Goal: Transaction & Acquisition: Download file/media

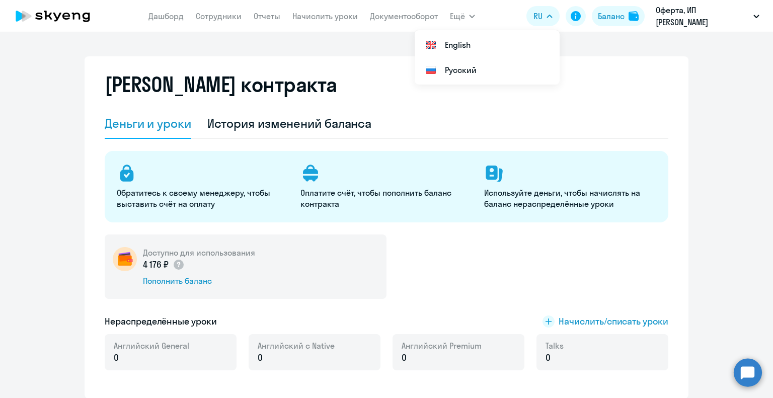
select select "english_adult_not_native_speaker"
click at [262, 17] on link "Отчеты" at bounding box center [267, 16] width 27 height 10
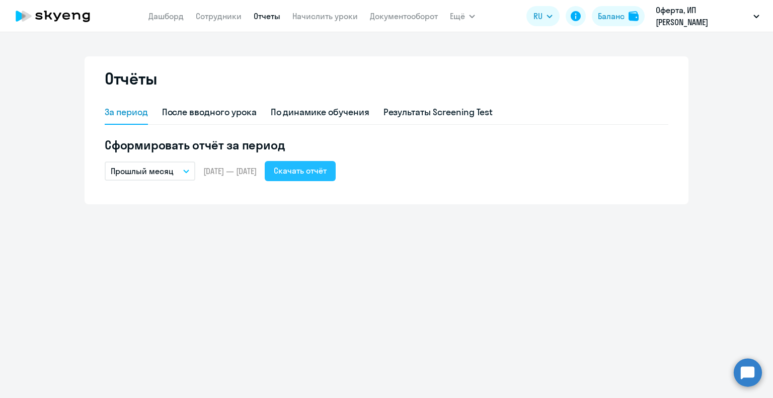
click at [322, 175] on div "Скачать отчёт" at bounding box center [300, 170] width 53 height 12
click at [187, 172] on icon "button" at bounding box center [186, 171] width 5 height 3
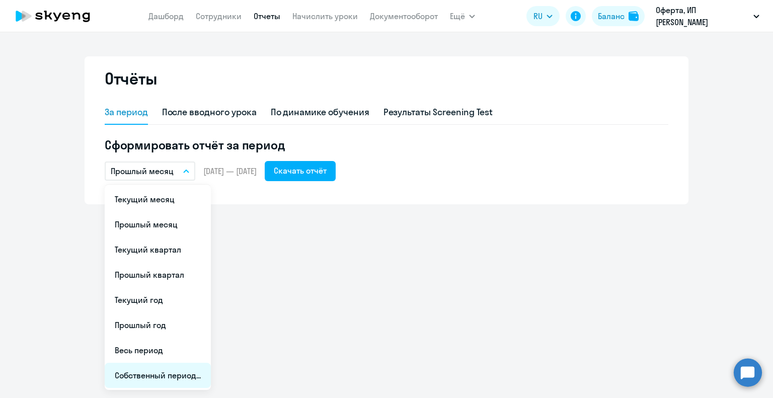
click at [164, 375] on li "Собственный период..." at bounding box center [158, 375] width 106 height 25
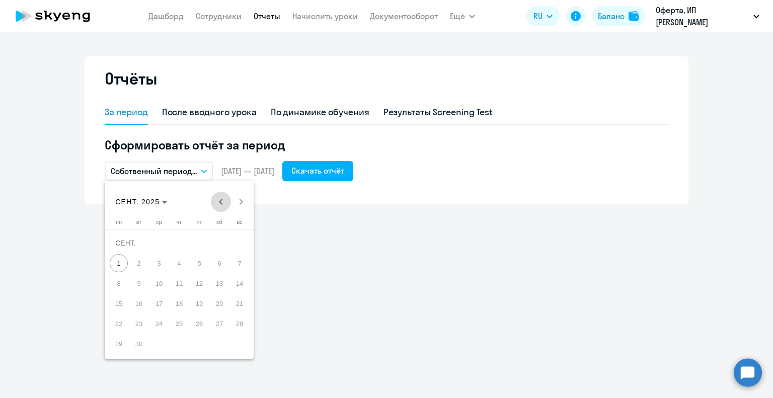
click at [220, 202] on span "Previous month" at bounding box center [221, 202] width 20 height 20
click at [327, 172] on div at bounding box center [386, 199] width 773 height 398
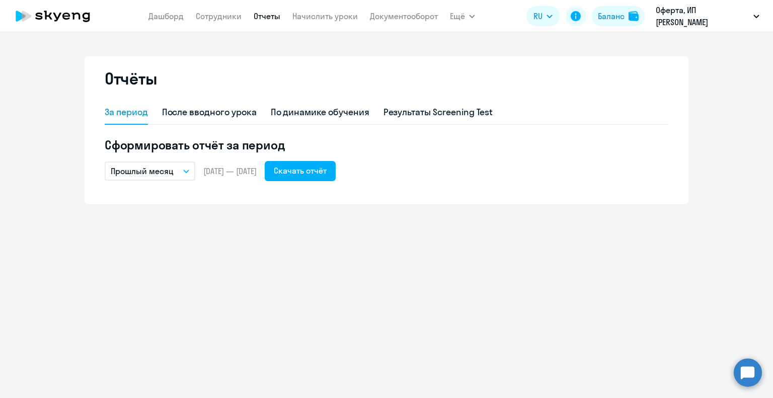
click at [187, 171] on icon "button" at bounding box center [186, 171] width 5 height 3
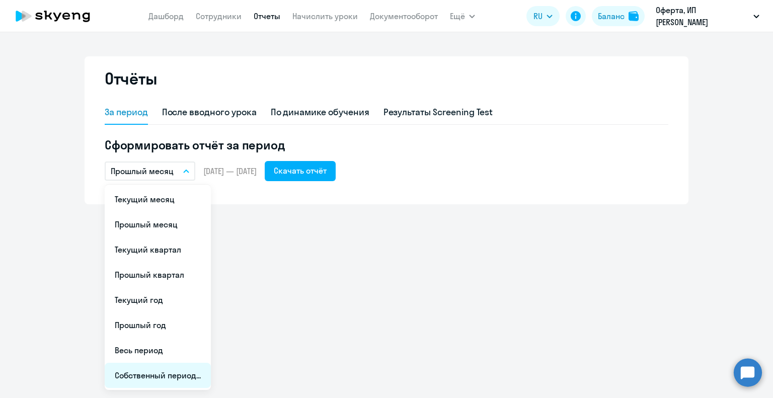
click at [137, 375] on li "Собственный период..." at bounding box center [158, 375] width 106 height 25
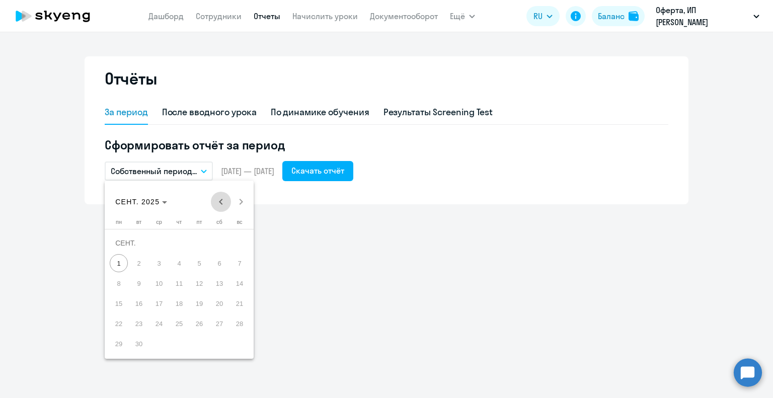
click at [217, 200] on span "Previous month" at bounding box center [221, 202] width 20 height 20
drag, startPoint x: 143, startPoint y: 265, endPoint x: 147, endPoint y: 284, distance: 19.5
click at [143, 265] on span "1" at bounding box center [139, 263] width 18 height 18
click at [174, 338] on span "31" at bounding box center [179, 344] width 18 height 18
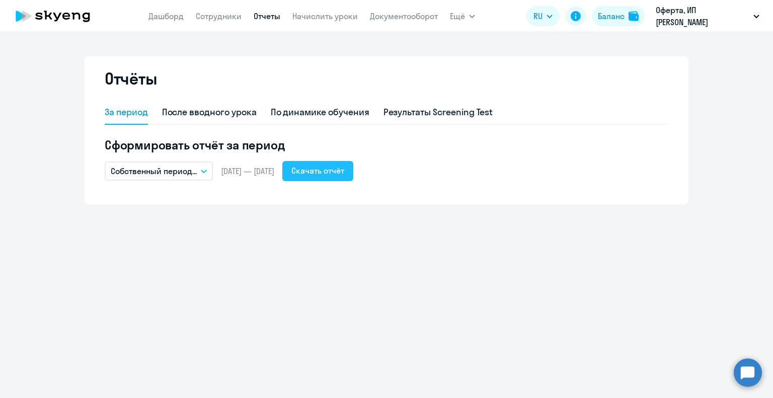
click at [353, 177] on button "Скачать отчёт" at bounding box center [317, 171] width 71 height 20
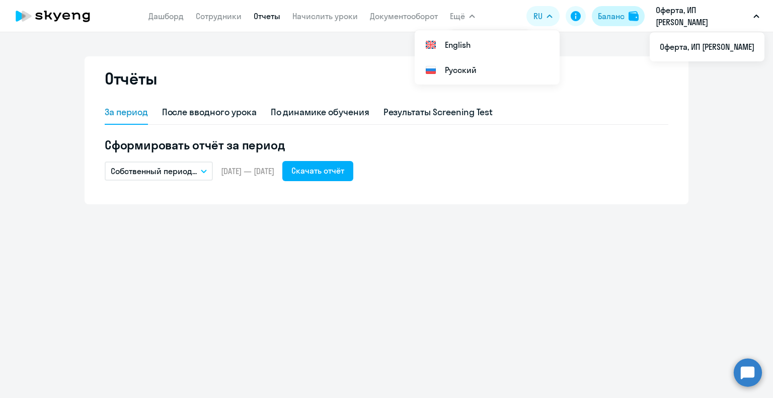
click at [607, 13] on div "Баланс" at bounding box center [611, 16] width 27 height 12
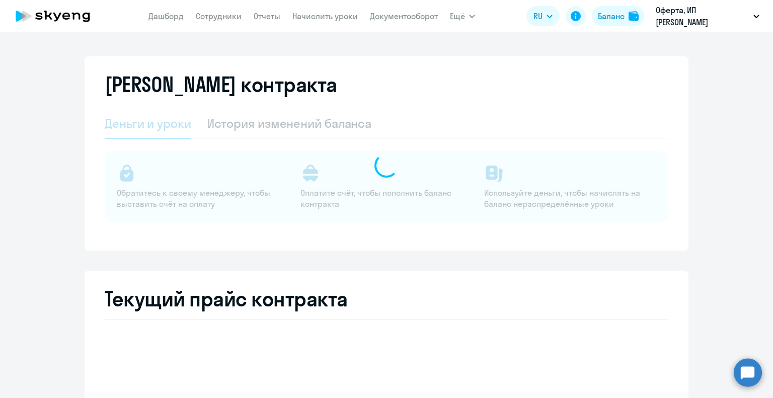
select select "english_adult_not_native_speaker"
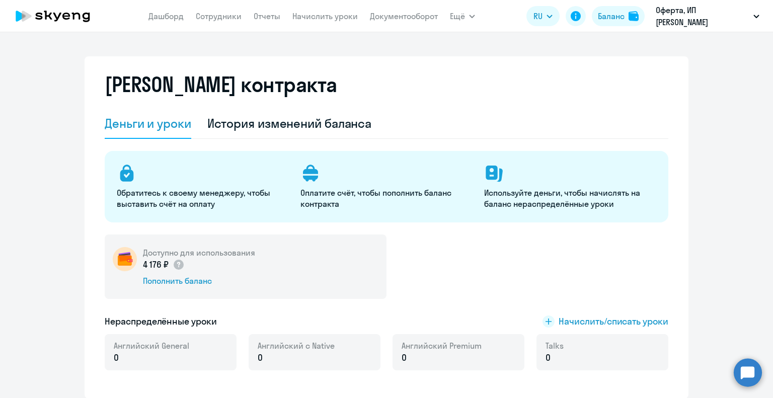
select select "english_adult_not_native_speaker"
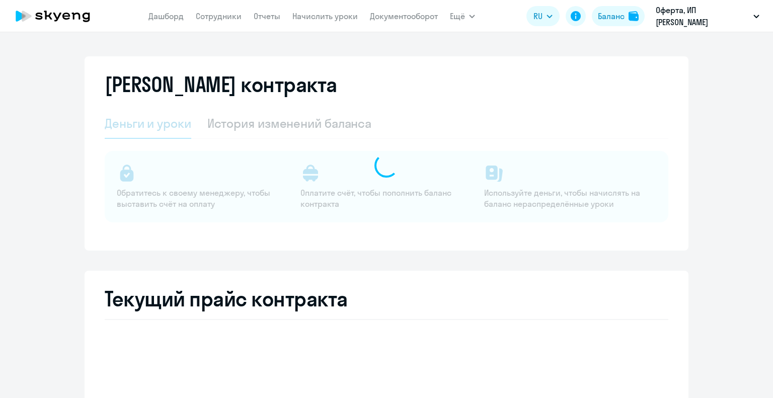
select select "english_adult_not_native_speaker"
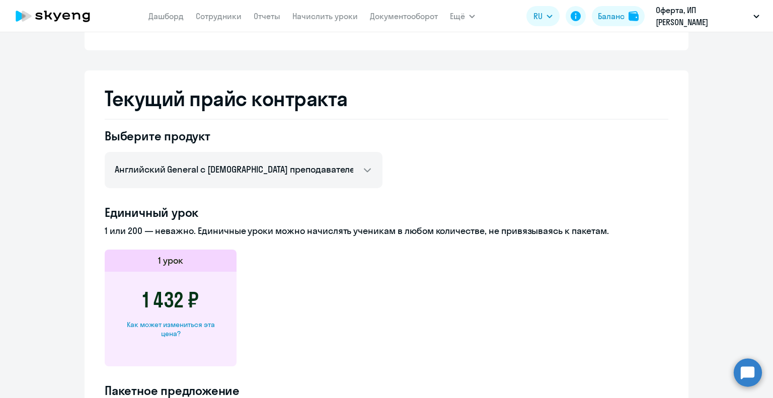
scroll to position [453, 0]
